Goal: Task Accomplishment & Management: Manage account settings

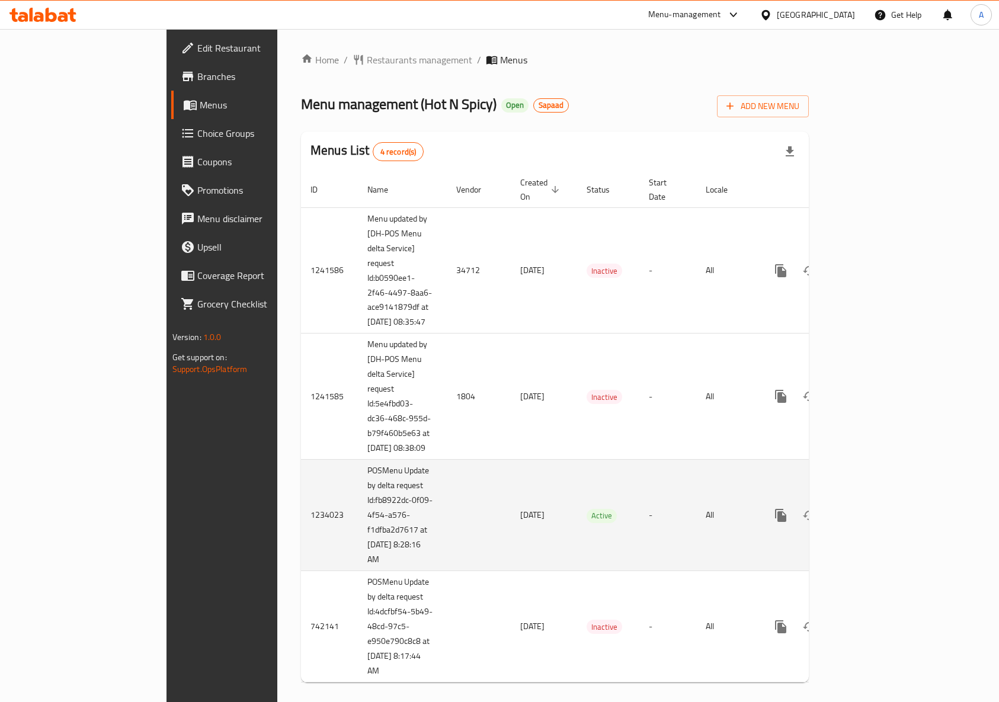
scroll to position [31, 0]
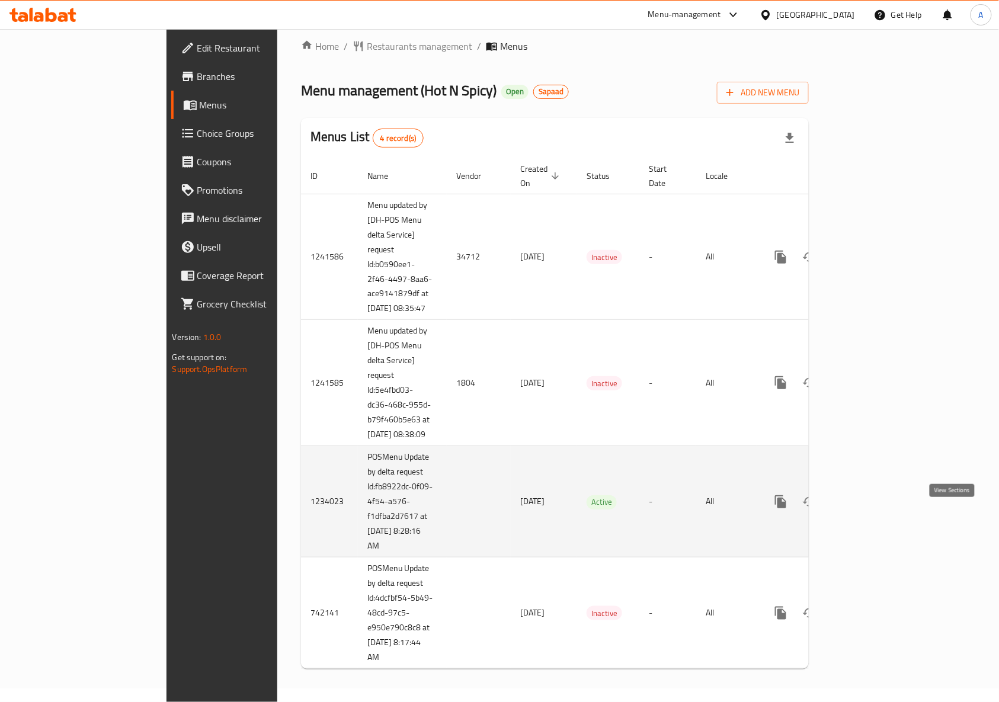
click at [874, 503] on icon "enhanced table" at bounding box center [867, 502] width 14 height 14
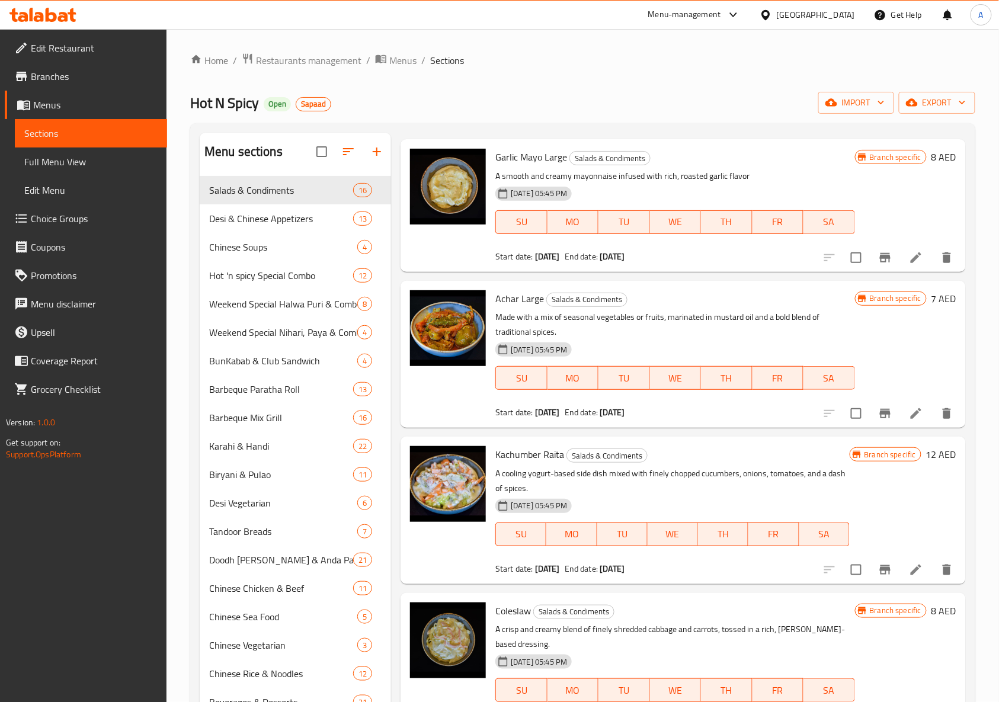
scroll to position [474, 0]
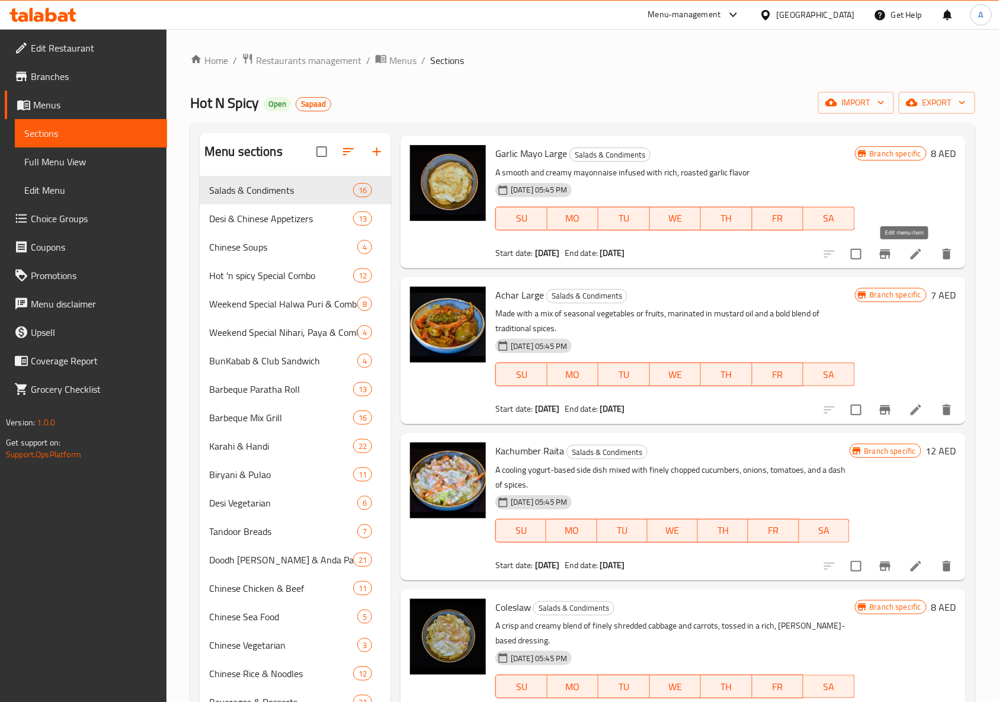
click at [909, 251] on icon at bounding box center [916, 254] width 14 height 14
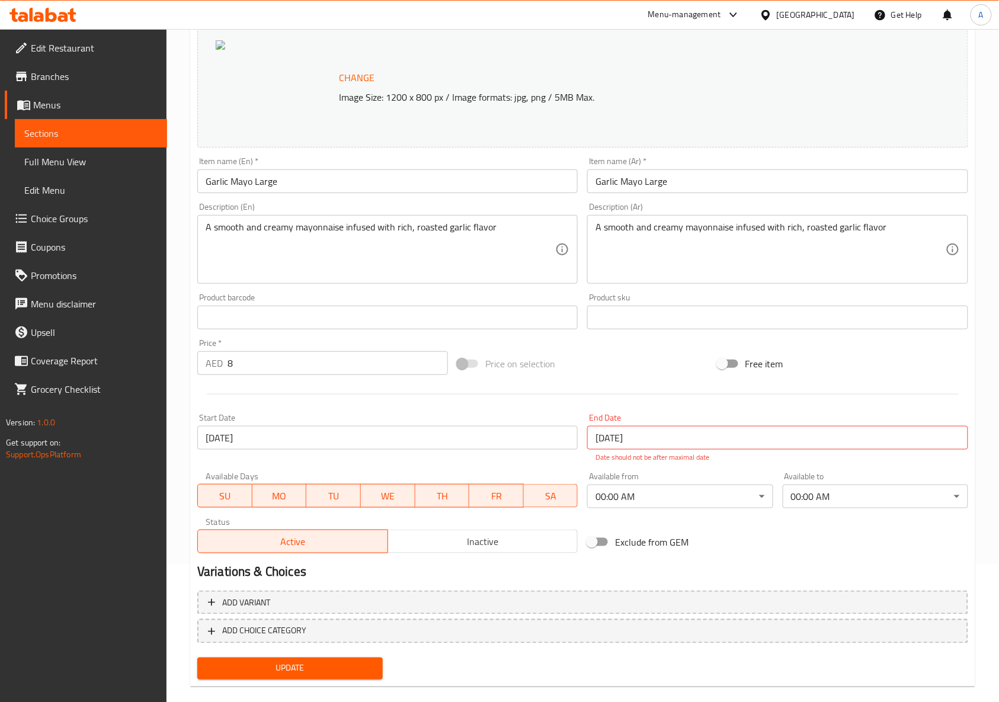
scroll to position [155, 0]
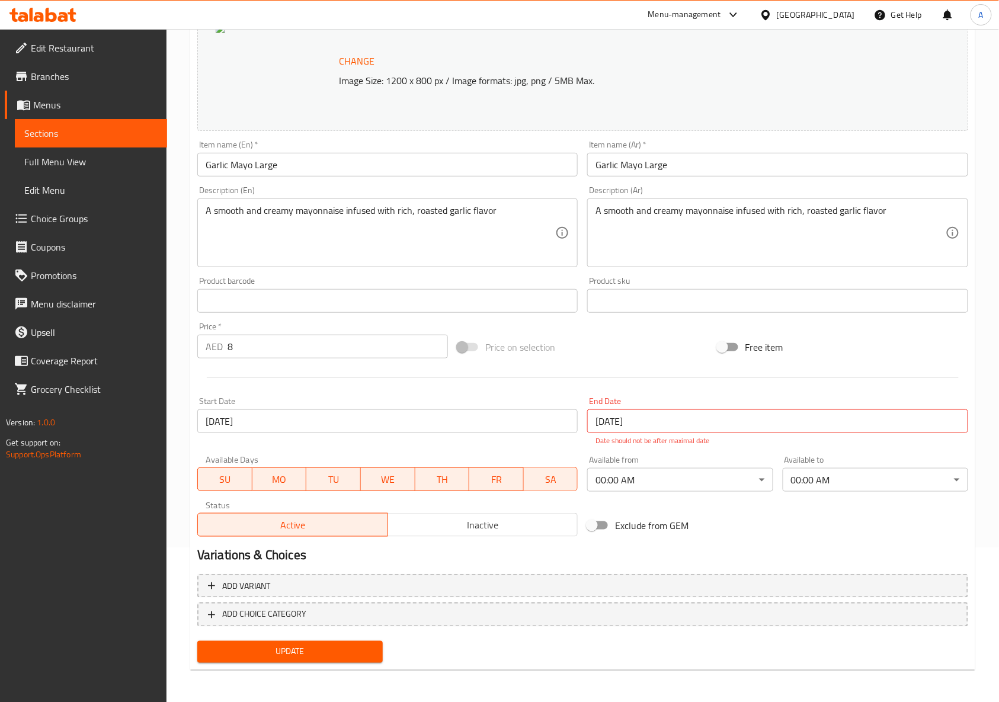
click at [567, 446] on div "Start Date [DATE] Start Date" at bounding box center [388, 421] width 390 height 59
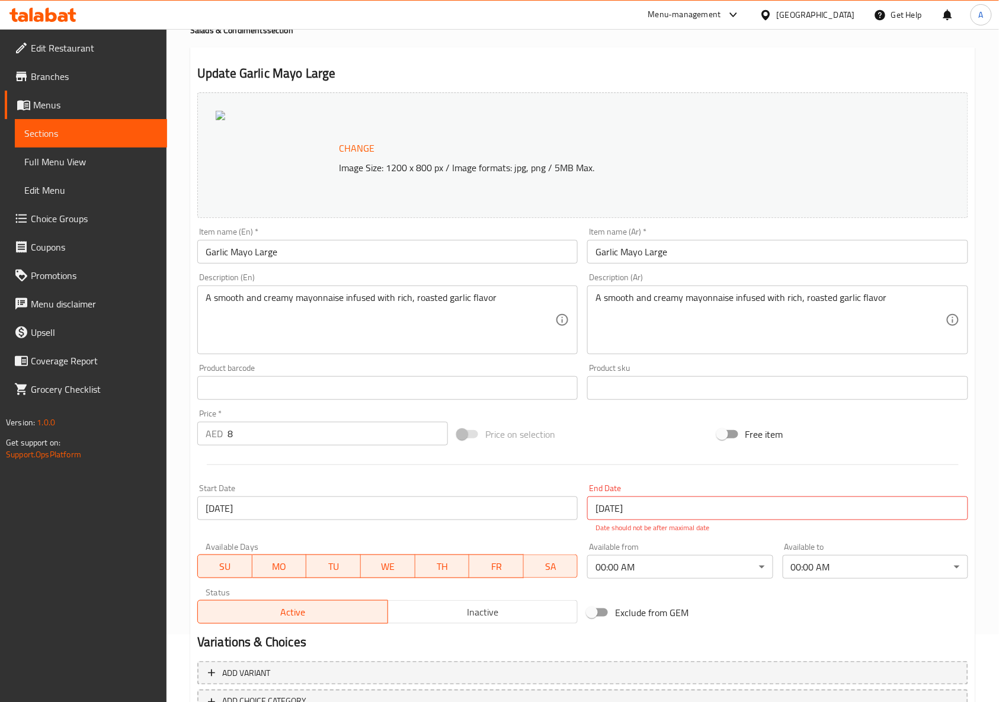
scroll to position [0, 0]
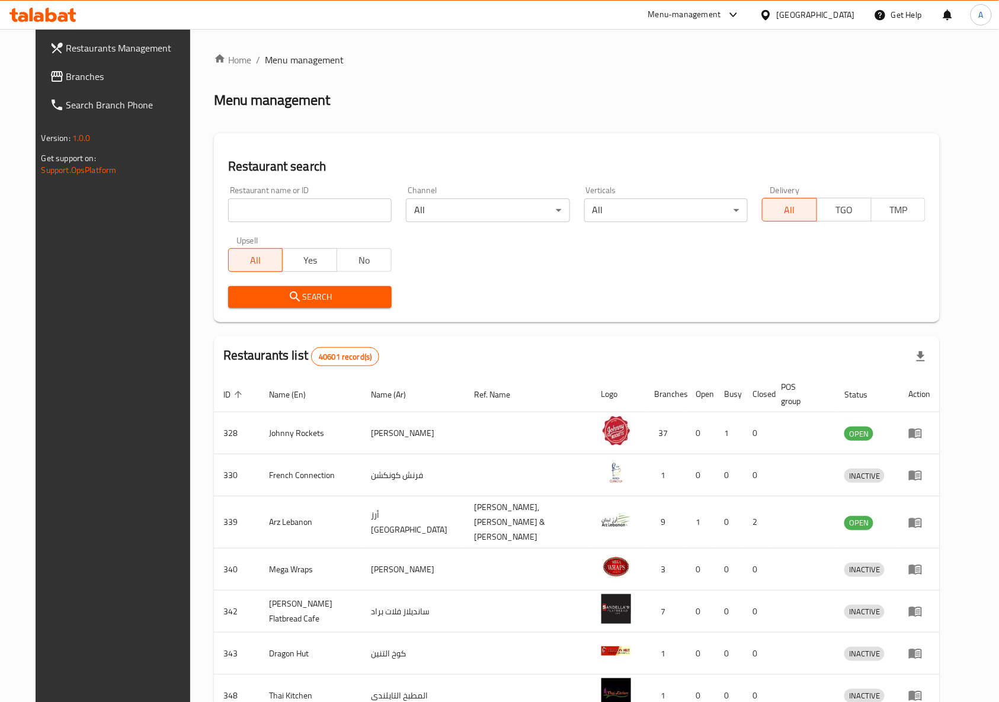
click at [247, 207] on input "search" at bounding box center [310, 211] width 164 height 24
click at [95, 71] on span "Branches" at bounding box center [129, 76] width 127 height 14
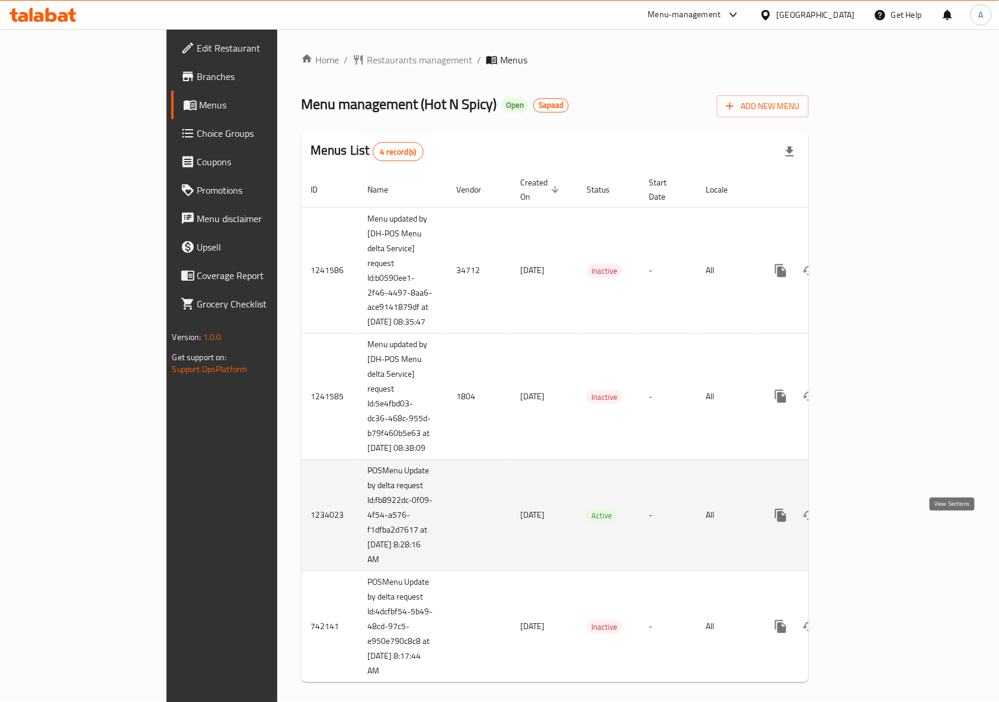
click at [874, 523] on icon "enhanced table" at bounding box center [867, 516] width 14 height 14
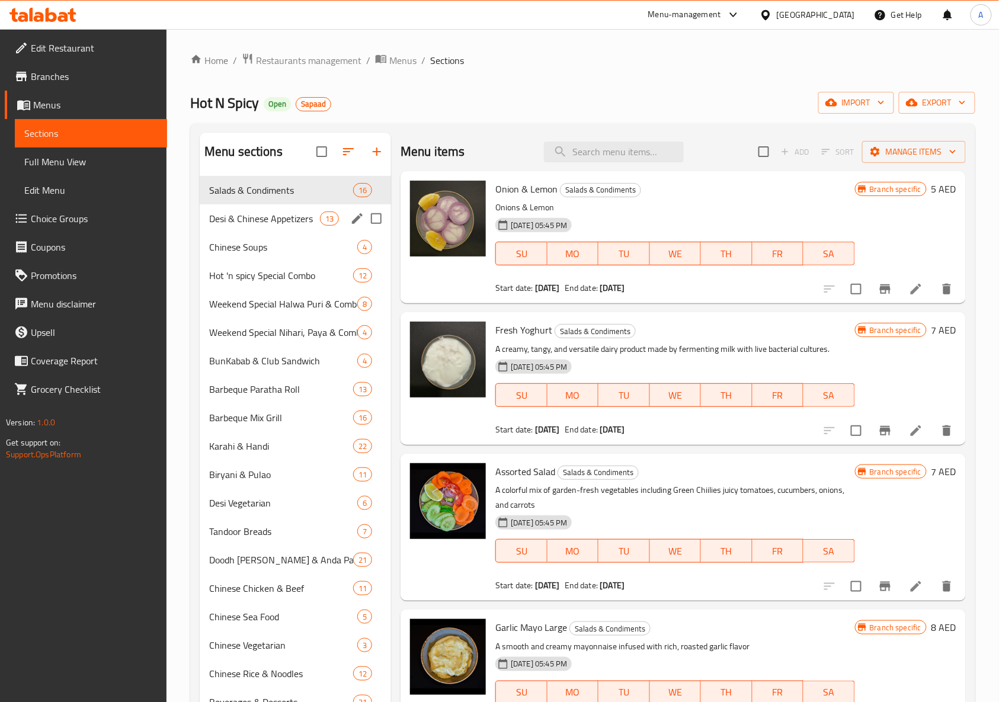
click at [282, 229] on div "Desi & Chinese Appetizers 13" at bounding box center [295, 219] width 191 height 28
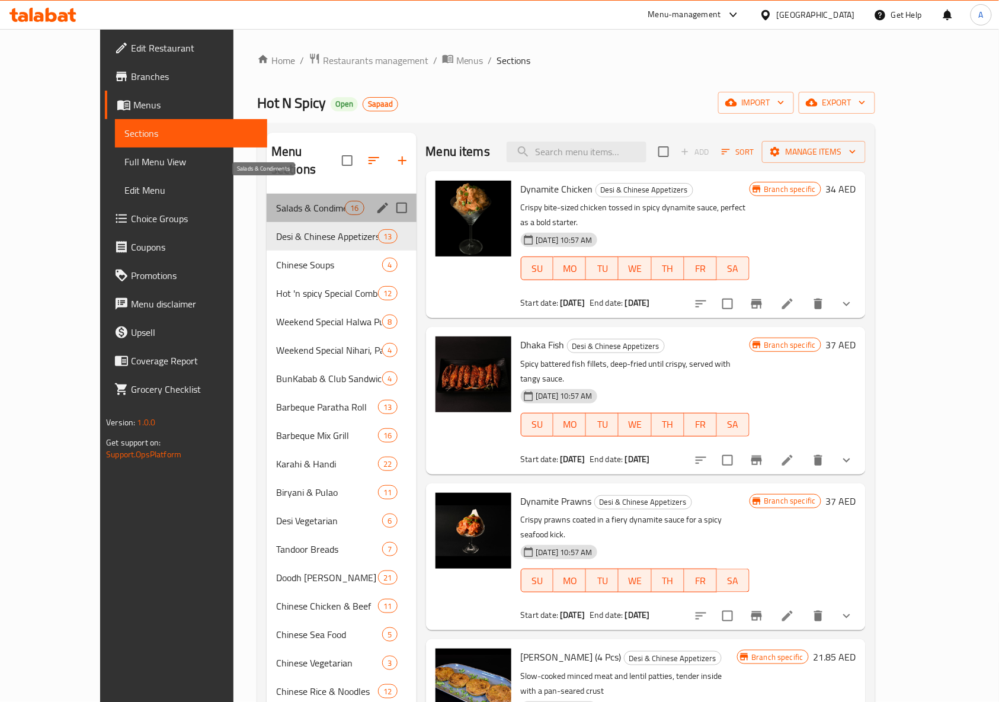
click at [276, 201] on span "Salads & Condiments" at bounding box center [310, 208] width 69 height 14
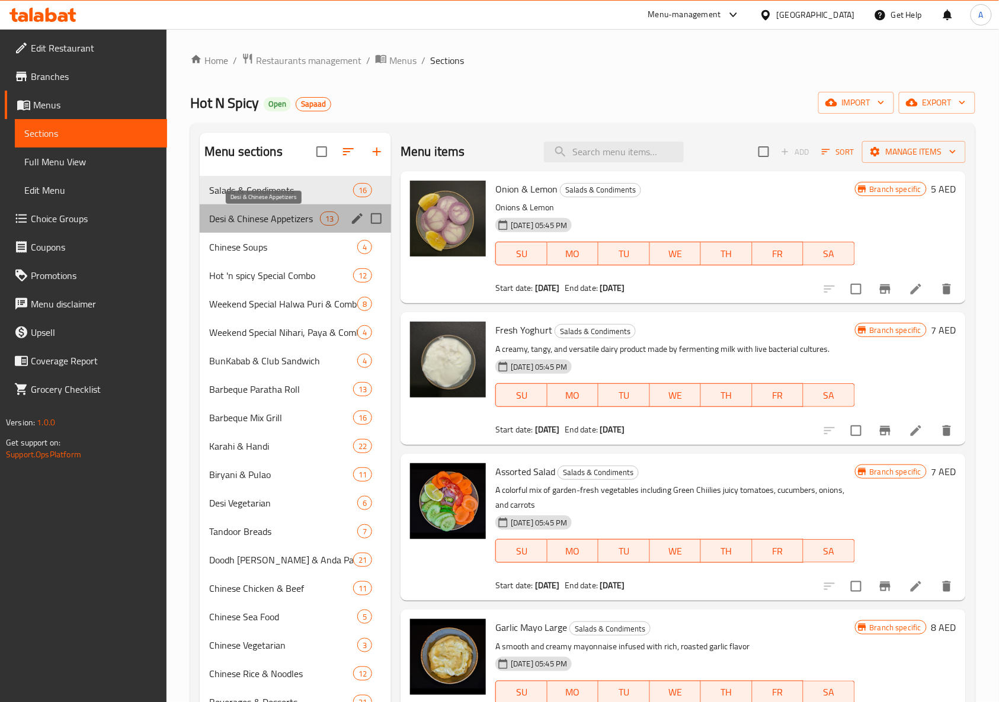
click at [311, 216] on span "Desi & Chinese Appetizers" at bounding box center [264, 219] width 111 height 14
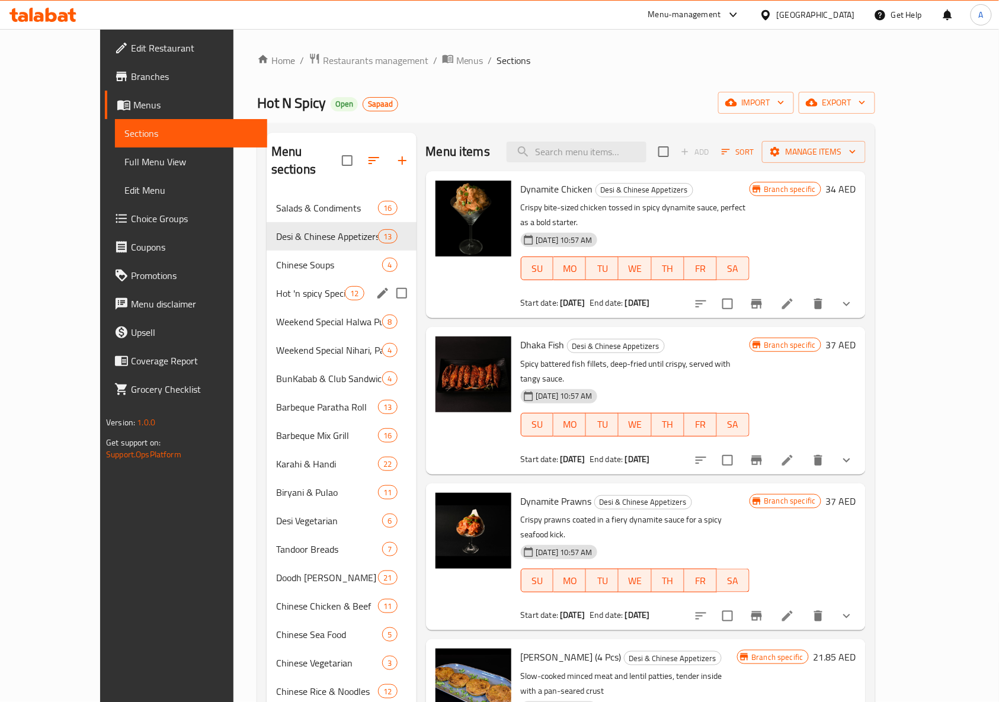
click at [305, 279] on div "Hot 'n spicy Special Combo 12" at bounding box center [342, 293] width 150 height 28
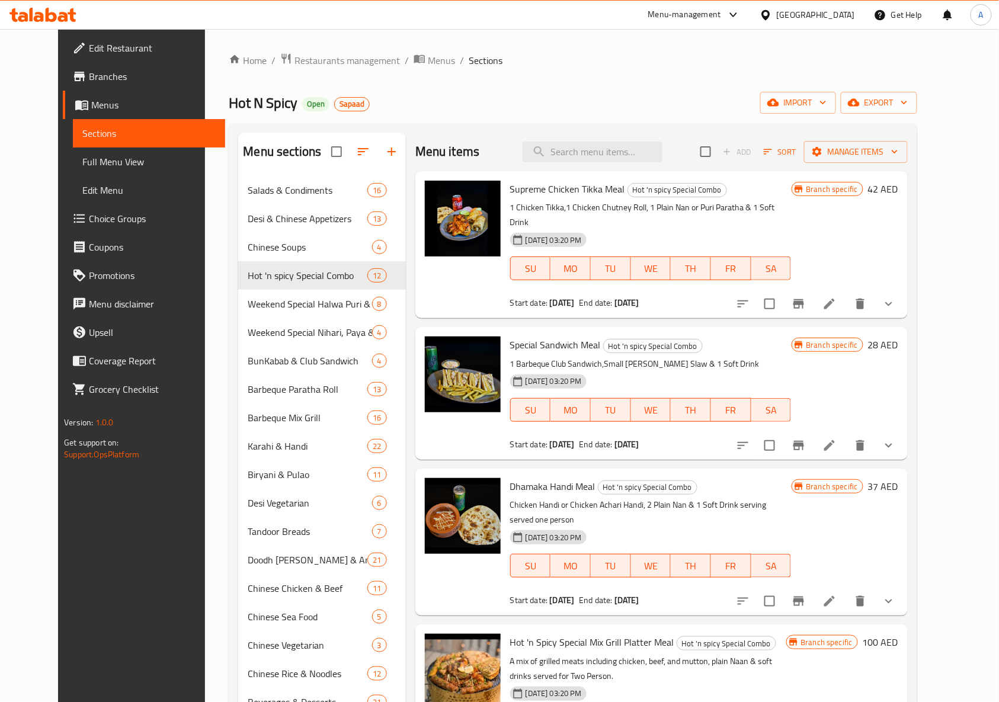
click at [551, 45] on div "Home / Restaurants management / Menus / Sections Hot N Spicy Open Sapaad import…" at bounding box center [573, 448] width 736 height 839
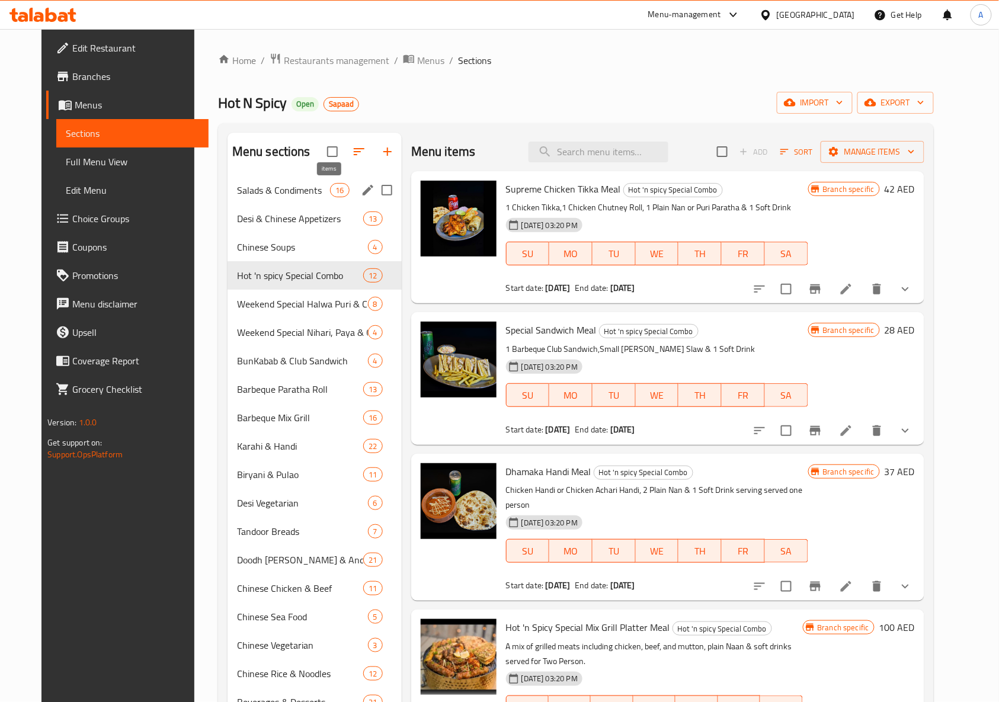
click at [331, 188] on span "16" at bounding box center [340, 190] width 18 height 11
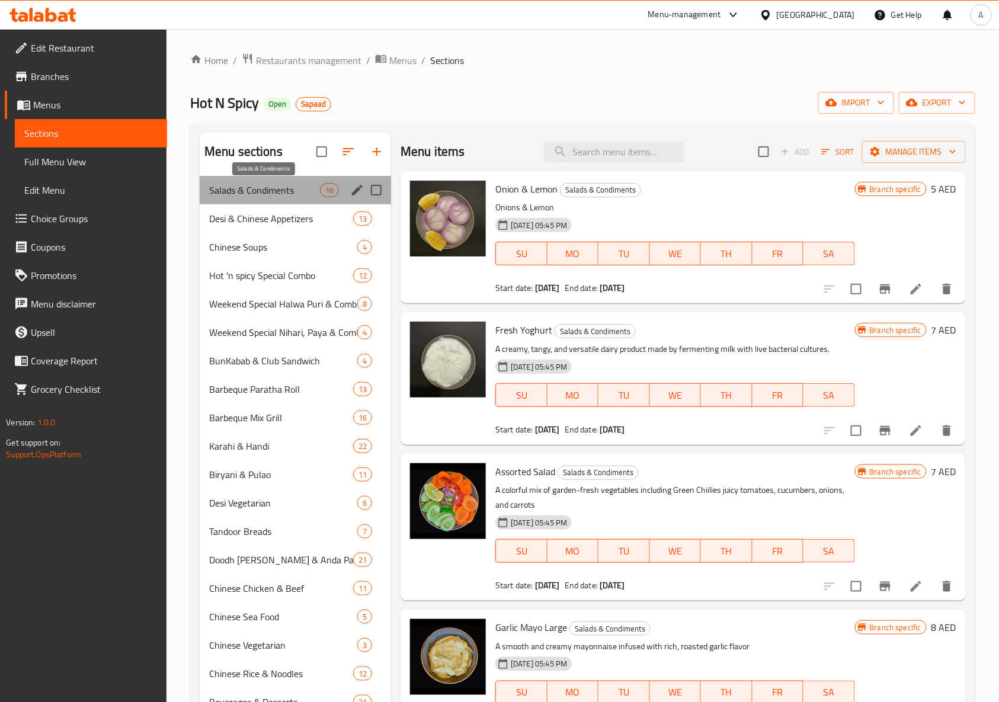
click at [280, 190] on span "Salads & Condiments" at bounding box center [264, 190] width 111 height 14
click at [529, 71] on div "Home / Restaurants management / Menus / Sections Hot N Spicy Open Sapaad import…" at bounding box center [582, 449] width 785 height 792
click at [337, 57] on span "Restaurants management" at bounding box center [309, 60] width 106 height 14
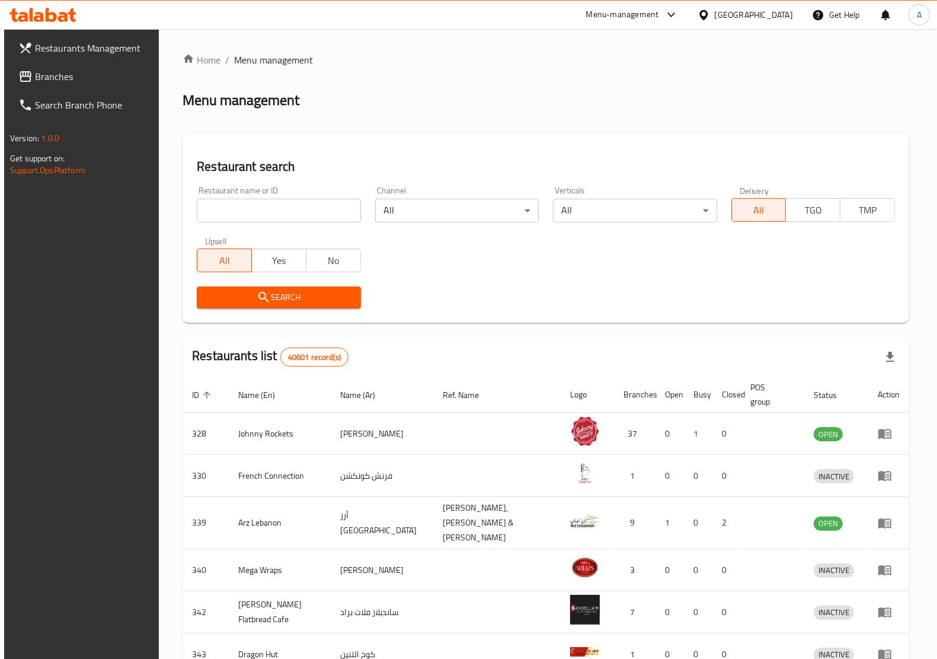
click at [84, 67] on link "Branches" at bounding box center [85, 76] width 152 height 28
